Goal: Find specific page/section: Find specific page/section

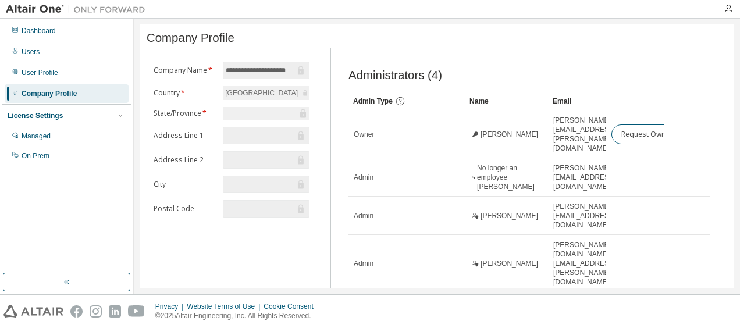
click at [39, 92] on div "Company Profile" at bounding box center [49, 93] width 55 height 9
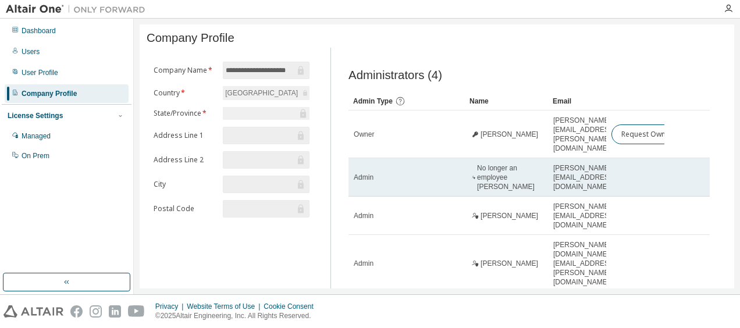
drag, startPoint x: 375, startPoint y: 165, endPoint x: 364, endPoint y: 163, distance: 11.8
click at [364, 173] on span "Admin" at bounding box center [364, 177] width 20 height 9
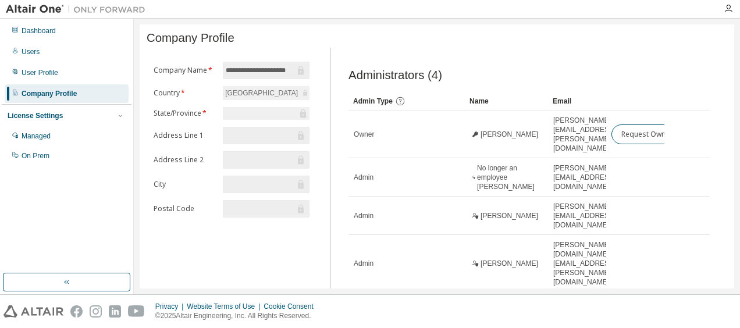
click at [68, 92] on div "Company Profile" at bounding box center [49, 93] width 55 height 9
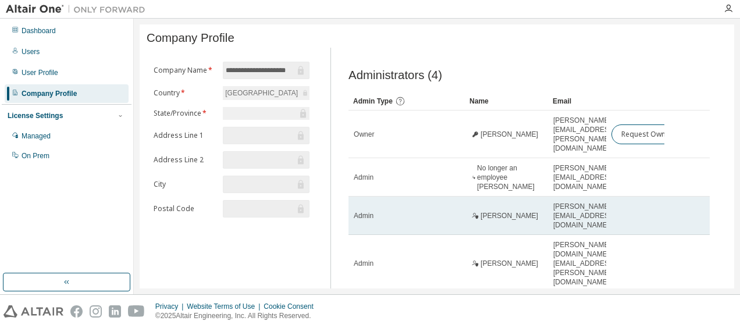
click at [488, 211] on span "[PERSON_NAME]" at bounding box center [510, 215] width 58 height 9
click at [374, 211] on span "Admin" at bounding box center [364, 215] width 20 height 9
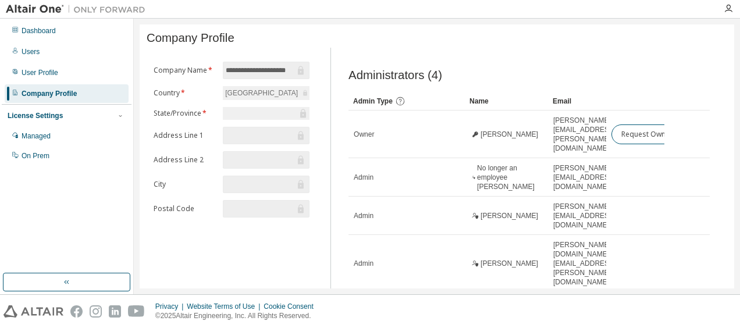
click at [38, 94] on div "Company Profile" at bounding box center [49, 93] width 55 height 9
drag, startPoint x: 38, startPoint y: 94, endPoint x: 31, endPoint y: 134, distance: 40.7
click at [31, 134] on div "Managed" at bounding box center [36, 135] width 29 height 9
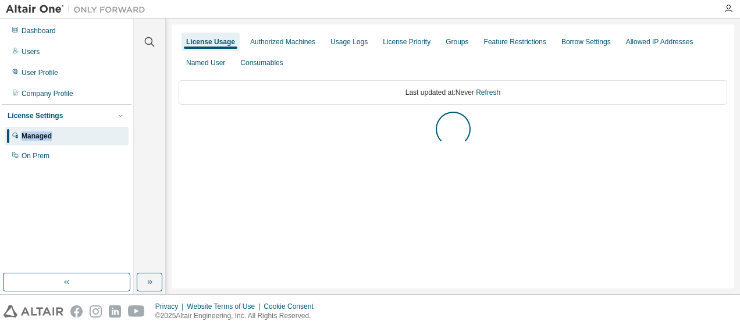
click at [31, 134] on div "Managed" at bounding box center [37, 135] width 30 height 9
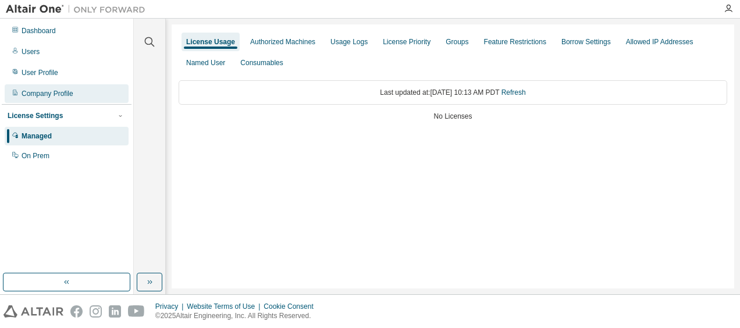
click at [41, 97] on div "Company Profile" at bounding box center [48, 93] width 52 height 9
